Goal: Task Accomplishment & Management: Complete application form

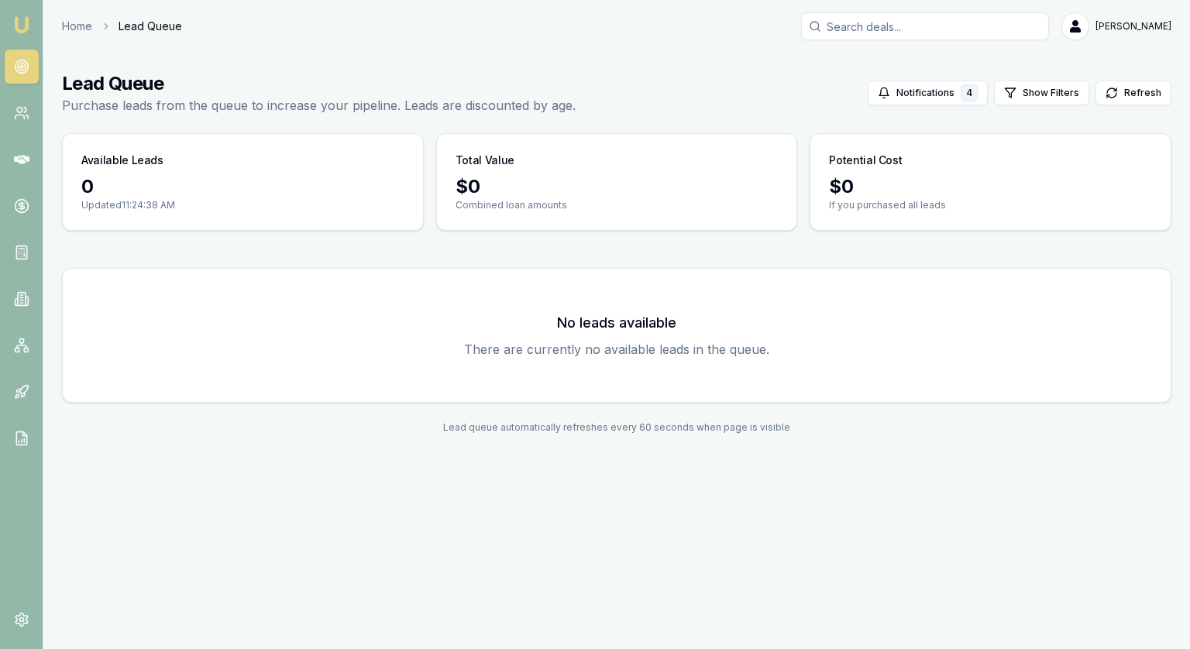
click at [866, 29] on input "Search deals" at bounding box center [925, 26] width 248 height 28
click at [613, 132] on main "Lead Queue Purchase leads from the queue to increase your pipeline. Leads are d…" at bounding box center [616, 253] width 1147 height 400
click at [433, 251] on main "Lead Queue Purchase leads from the queue to increase your pipeline. Leads are d…" at bounding box center [616, 253] width 1147 height 400
click at [23, 154] on icon at bounding box center [21, 159] width 15 height 15
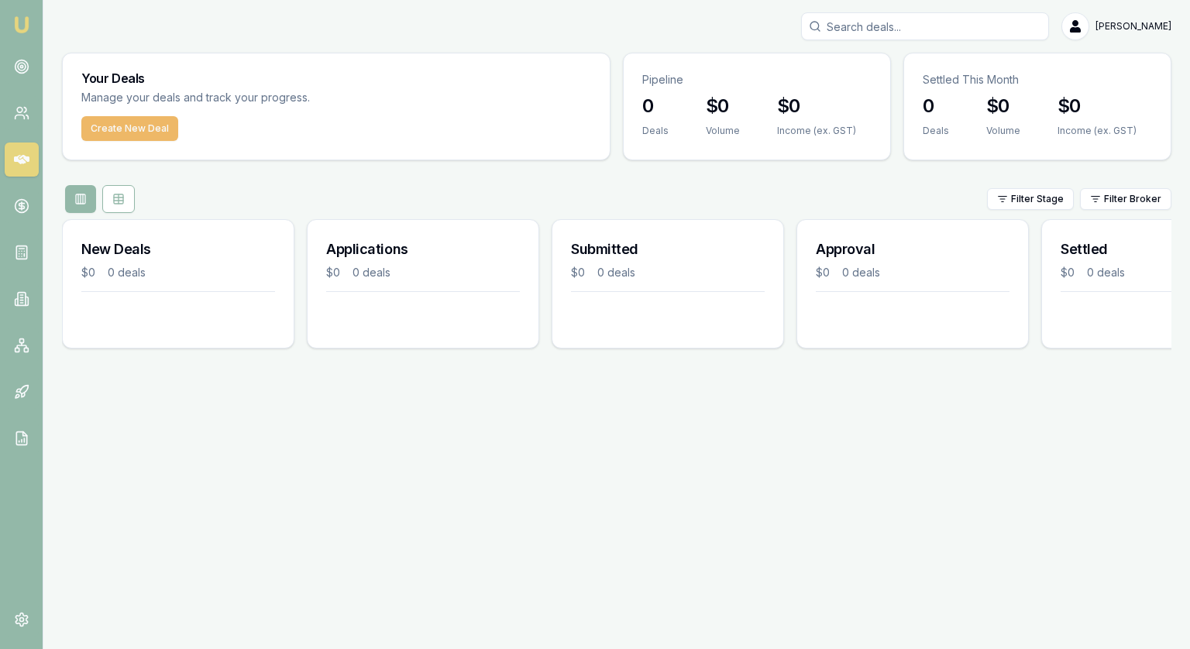
click at [129, 123] on button "Create New Deal" at bounding box center [129, 128] width 97 height 25
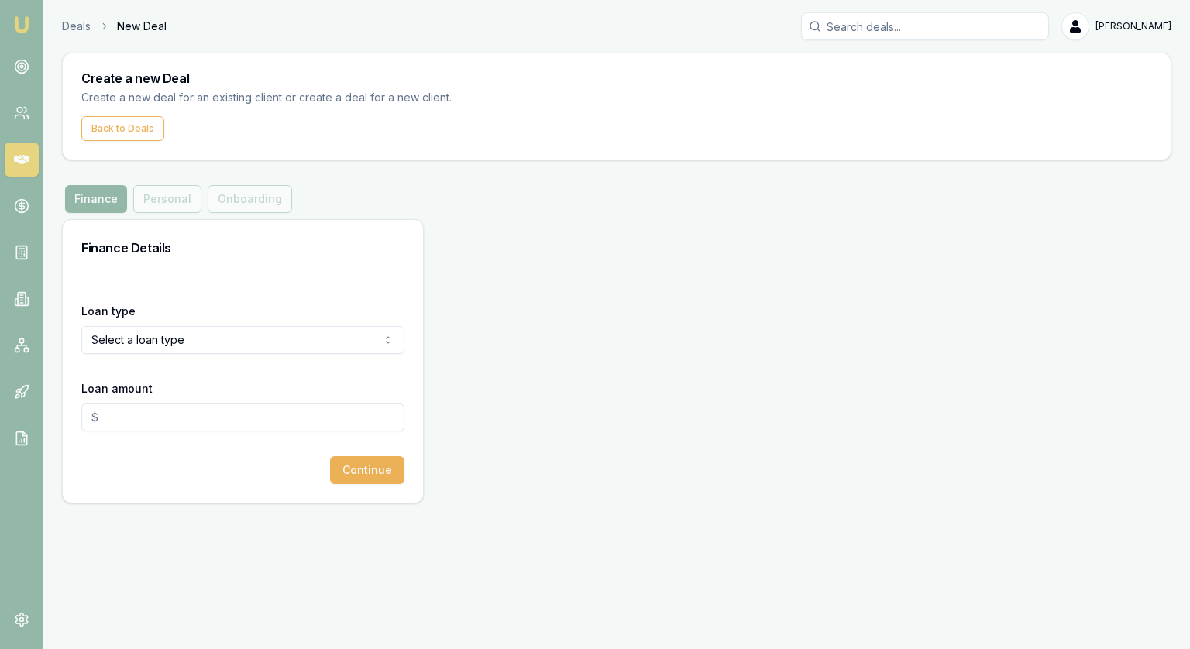
click at [105, 281] on form "Loan type Select a loan type Consumer Loan Consumer Asset Commercial Loan Comme…" at bounding box center [242, 380] width 323 height 208
click at [119, 346] on html "Emu Broker Deals New Deal [PERSON_NAME] Toggle Menu Create a new Deal Create a …" at bounding box center [595, 324] width 1190 height 649
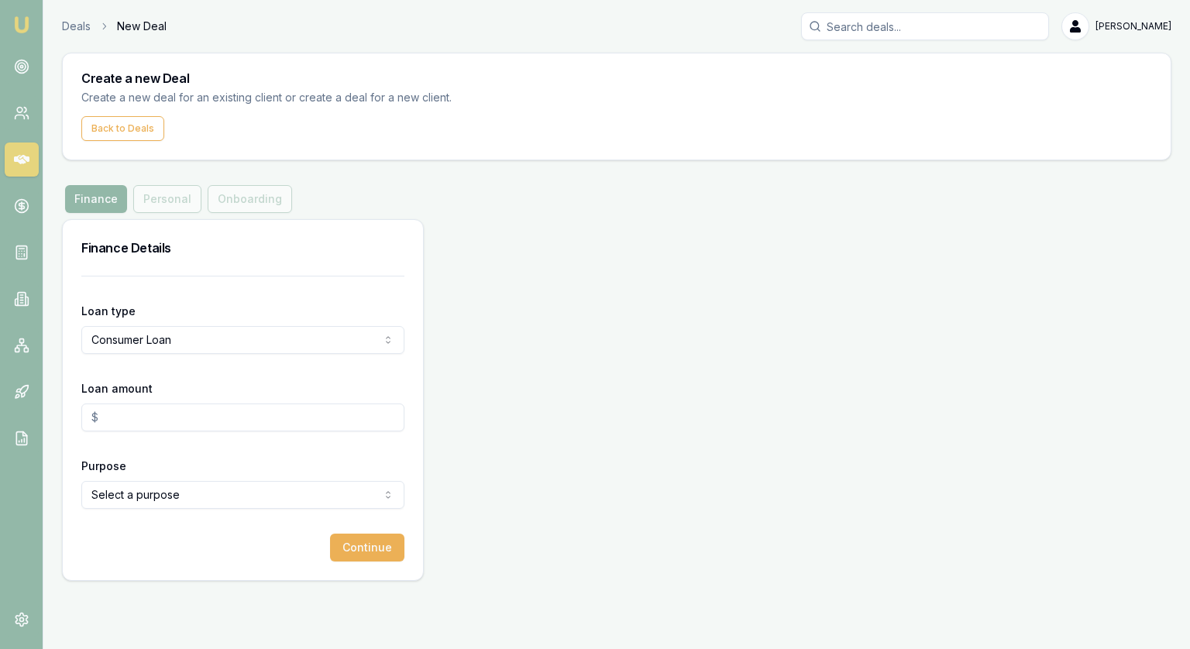
click at [135, 504] on html "Emu Broker Deals New Deal [PERSON_NAME] Toggle Menu Create a new Deal Create a …" at bounding box center [595, 324] width 1190 height 649
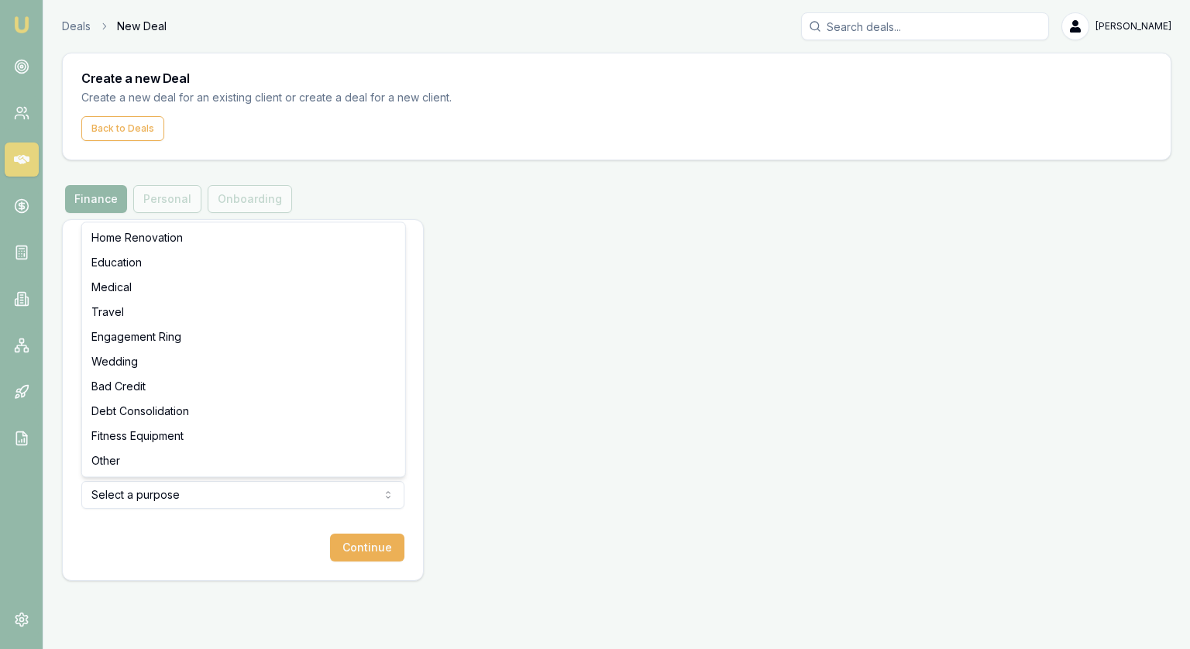
select select "DEBT_CONSOLIDATION"
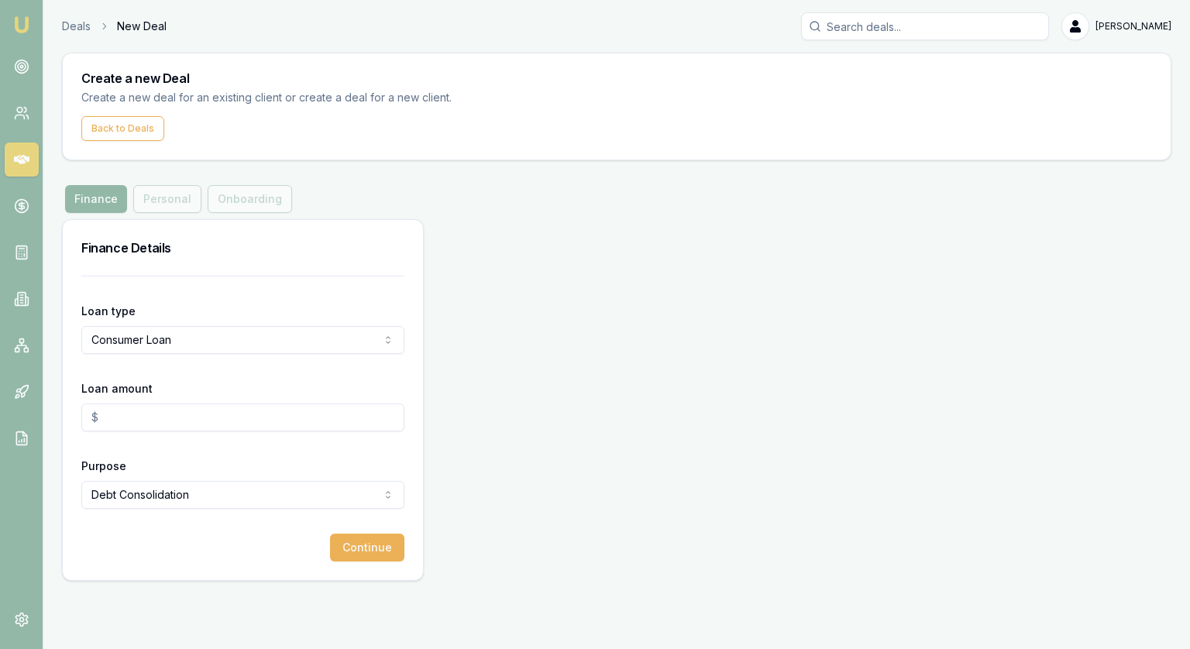
click at [177, 413] on input "Loan amount" at bounding box center [242, 418] width 323 height 28
type input "$39,000.00"
click at [374, 546] on button "Continue" at bounding box center [367, 548] width 74 height 28
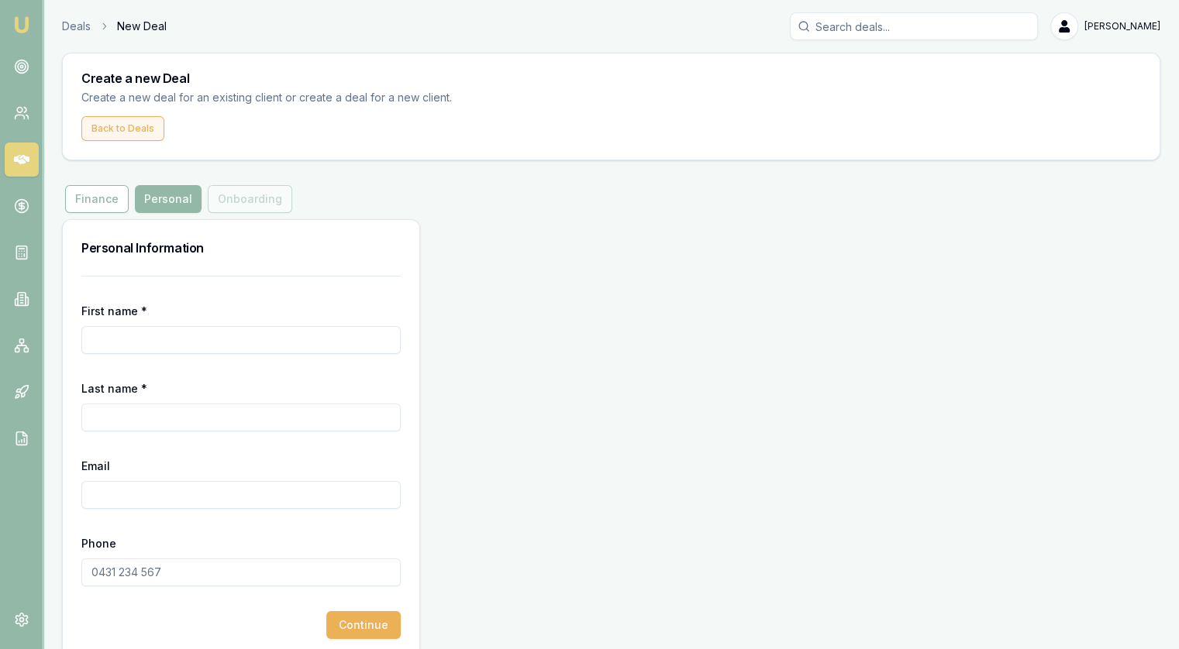
click at [149, 129] on button "Back to Deals" at bounding box center [122, 128] width 83 height 25
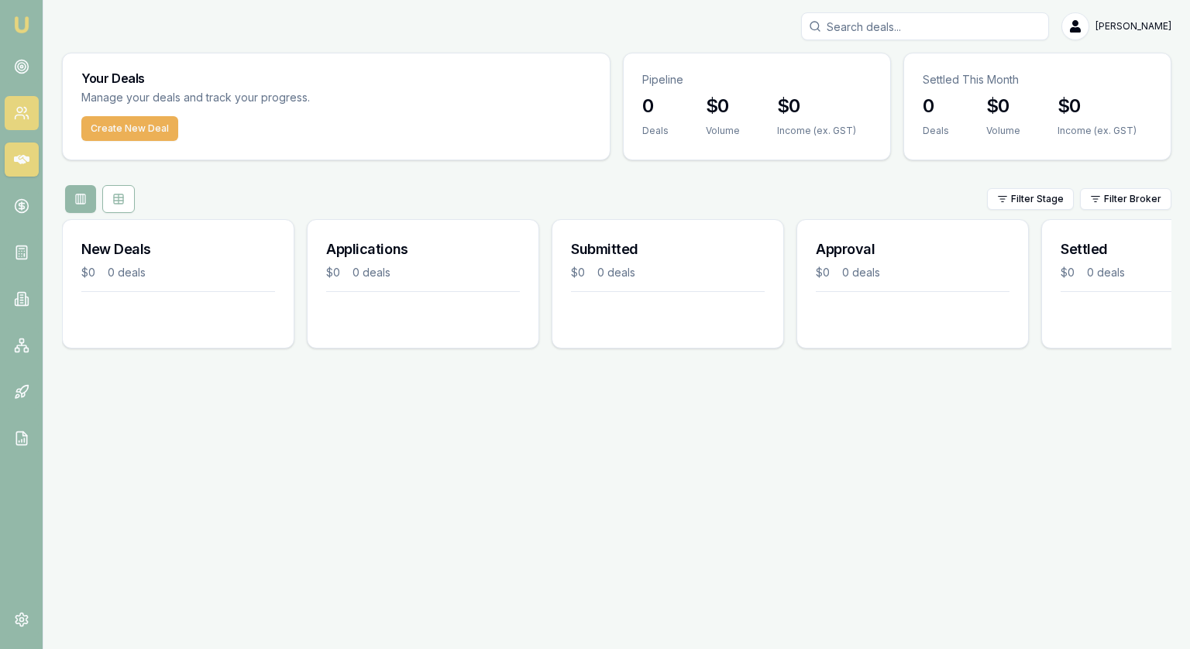
click at [26, 107] on icon at bounding box center [21, 112] width 15 height 15
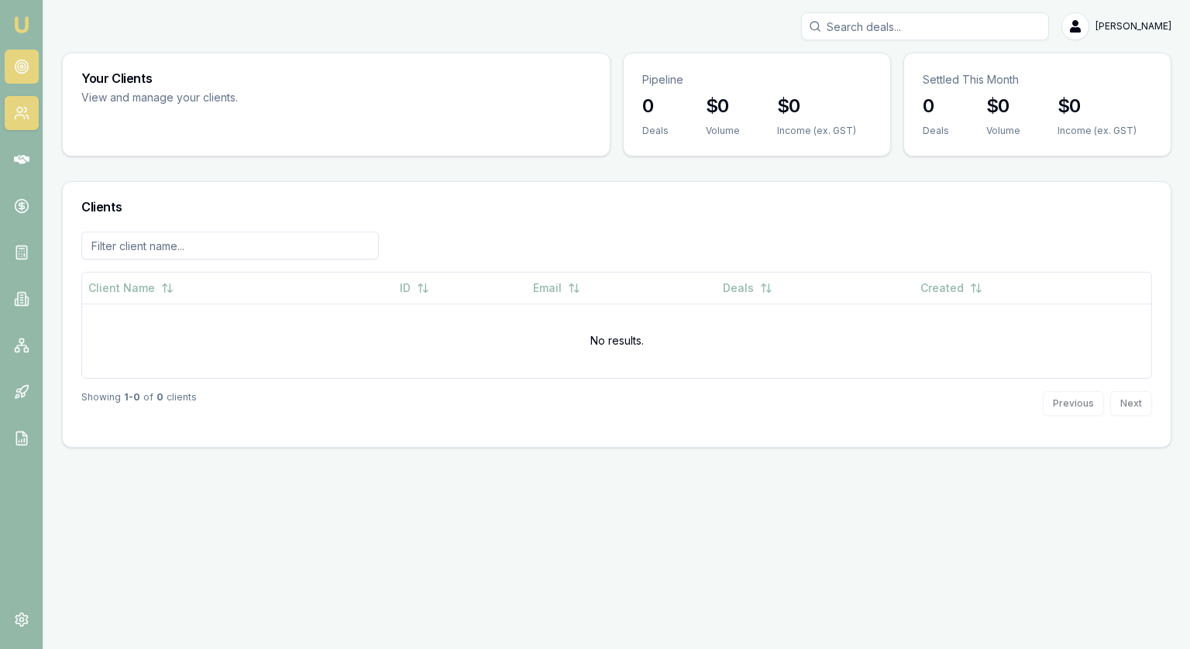
click at [9, 50] on link at bounding box center [22, 67] width 34 height 34
